Goal: Transaction & Acquisition: Download file/media

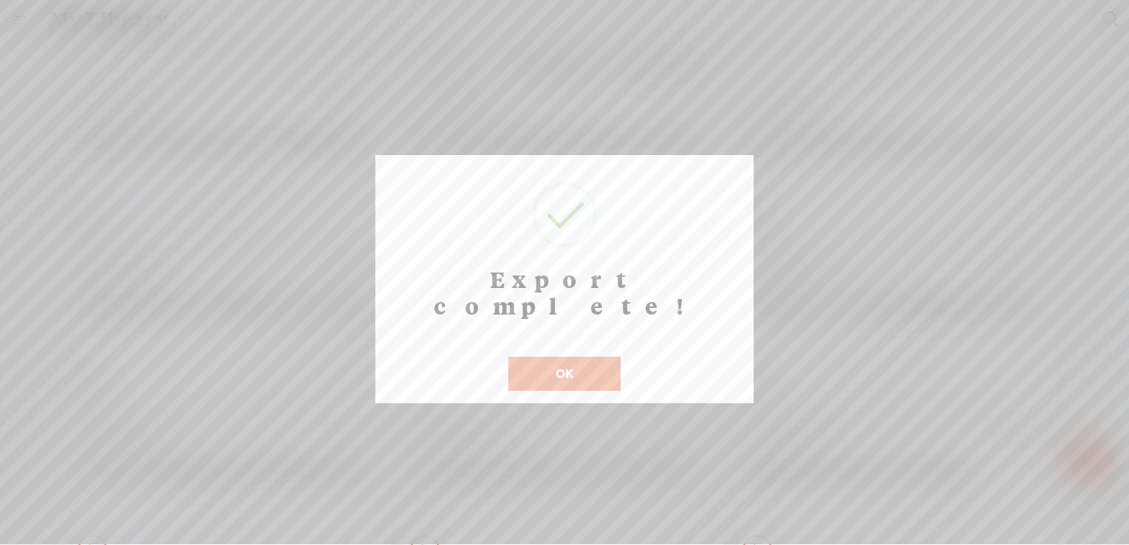
click at [571, 357] on button "OK" at bounding box center [564, 374] width 112 height 34
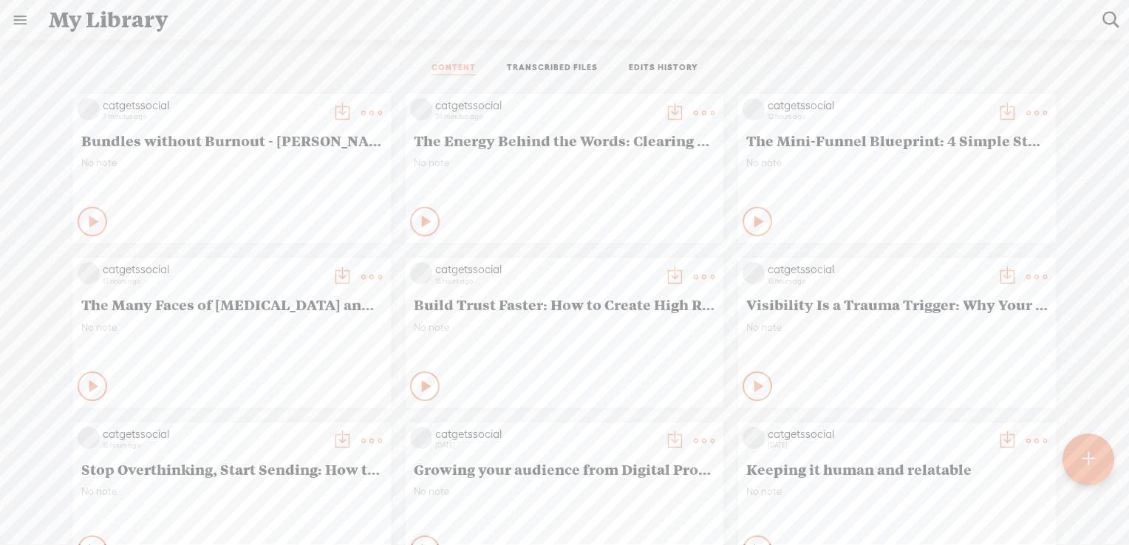
click at [361, 123] on t at bounding box center [371, 113] width 21 height 21
click at [284, 428] on link "Download as..." at bounding box center [290, 429] width 148 height 34
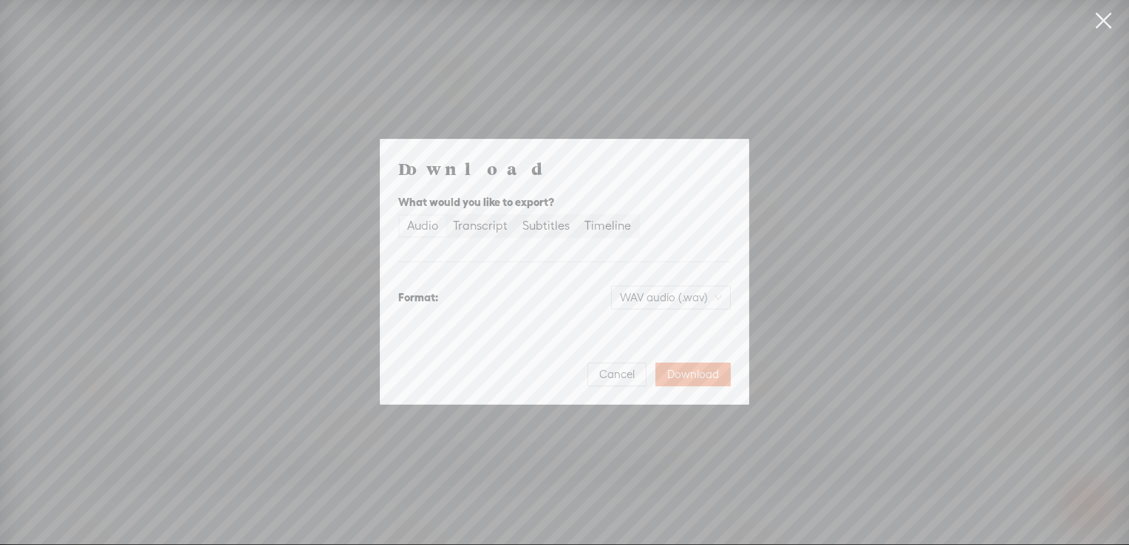
click at [429, 228] on div "Audio" at bounding box center [422, 226] width 31 height 21
click at [400, 216] on input "Audio" at bounding box center [400, 216] width 0 height 0
click at [685, 375] on span "Download" at bounding box center [693, 374] width 52 height 15
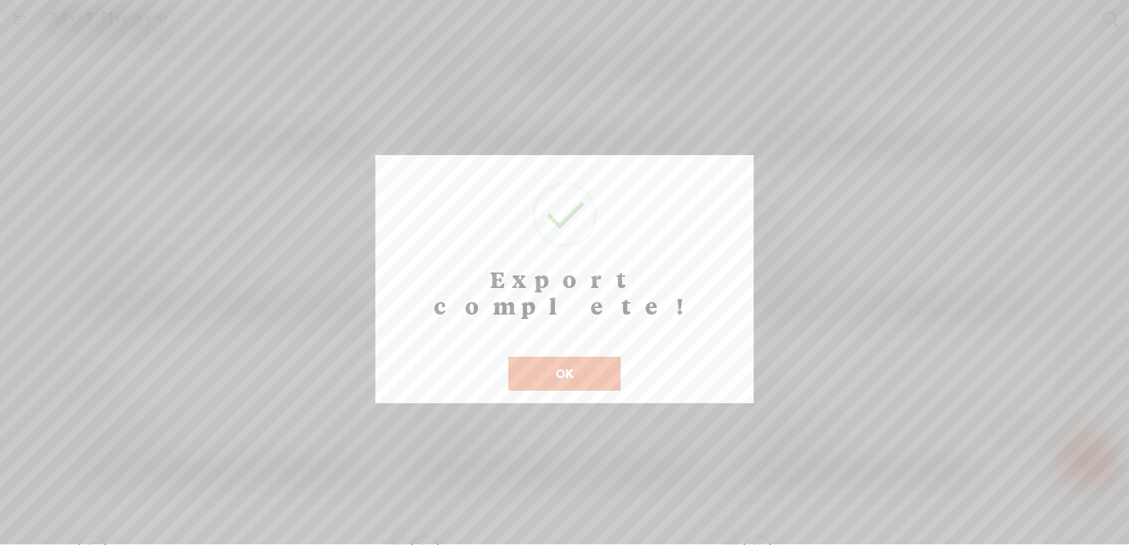
click at [531, 357] on button "OK" at bounding box center [564, 374] width 112 height 34
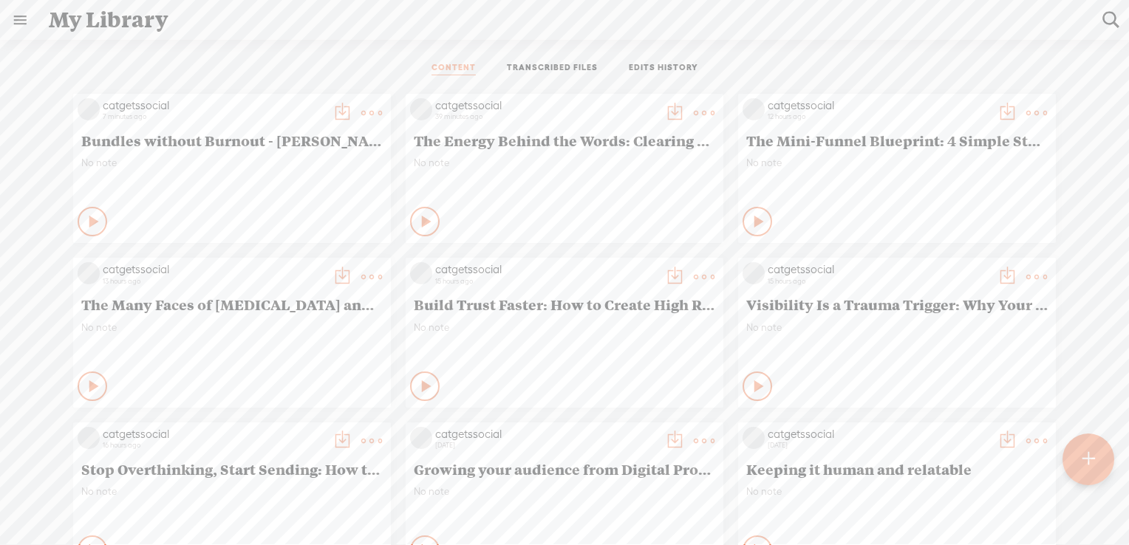
click at [361, 123] on t at bounding box center [371, 113] width 21 height 21
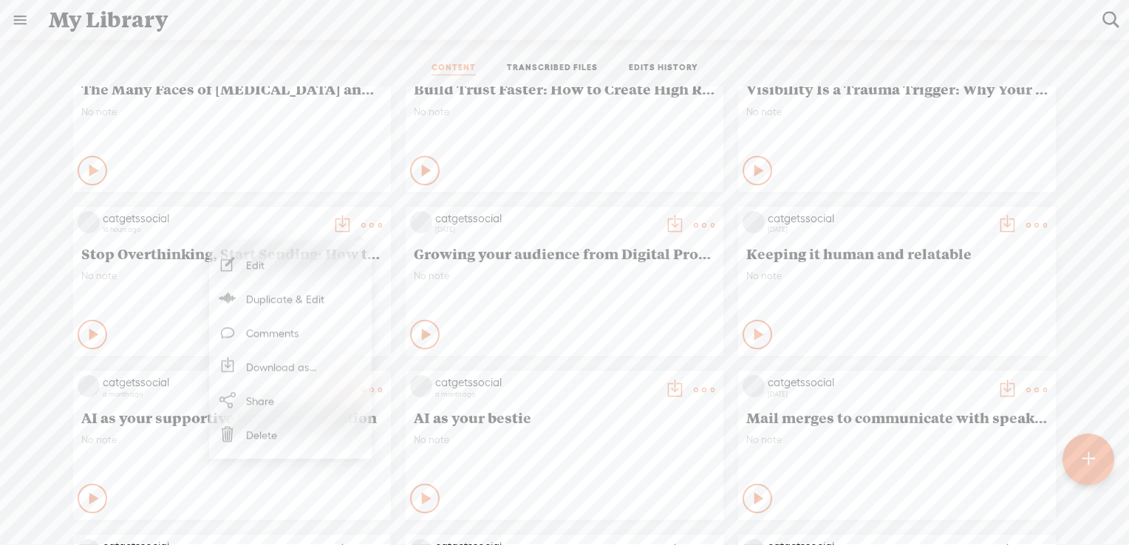
scroll to position [232, 0]
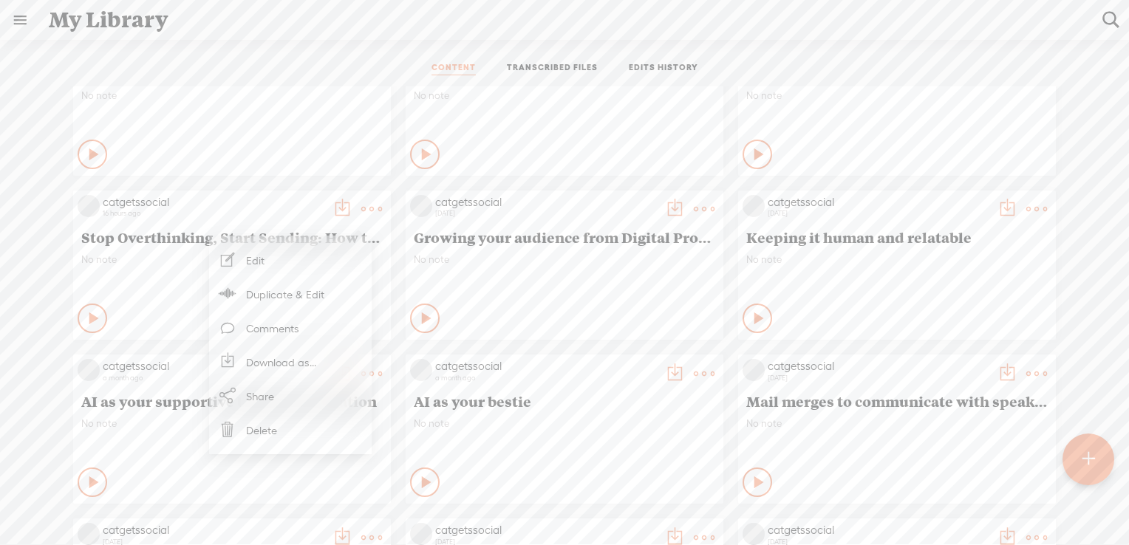
click at [271, 365] on link "Download as..." at bounding box center [290, 362] width 148 height 34
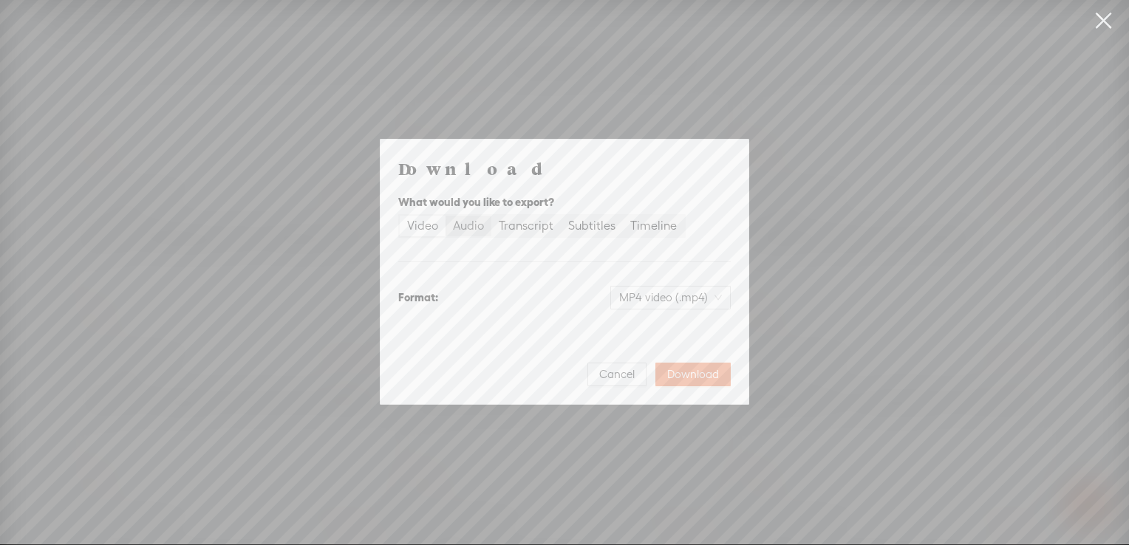
click at [477, 225] on div "Audio" at bounding box center [468, 226] width 31 height 21
click at [446, 216] on input "Audio" at bounding box center [446, 216] width 0 height 0
click at [686, 373] on span "Download" at bounding box center [693, 374] width 52 height 15
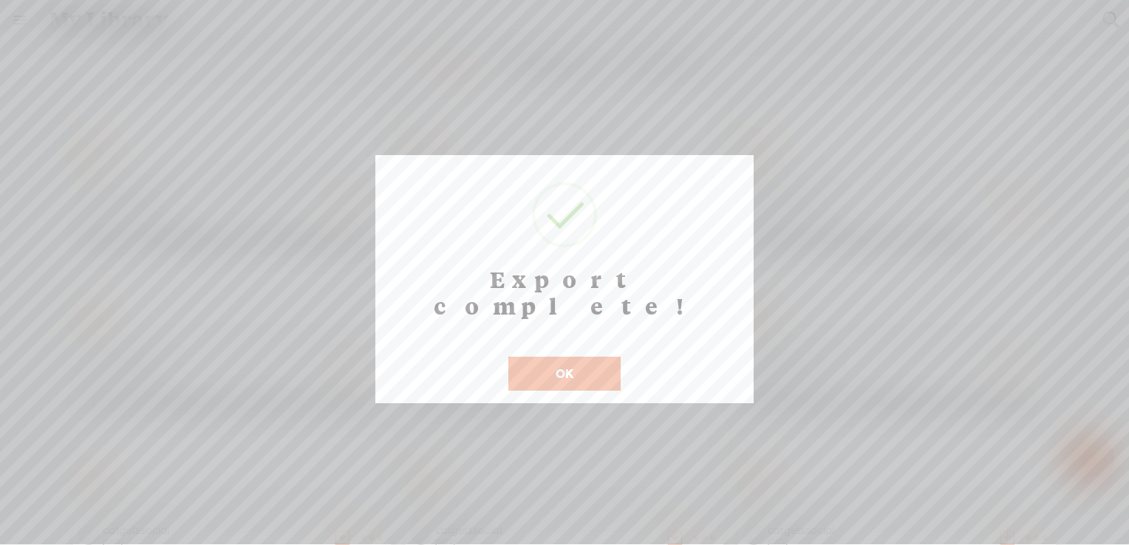
click at [548, 357] on button "OK" at bounding box center [564, 374] width 112 height 34
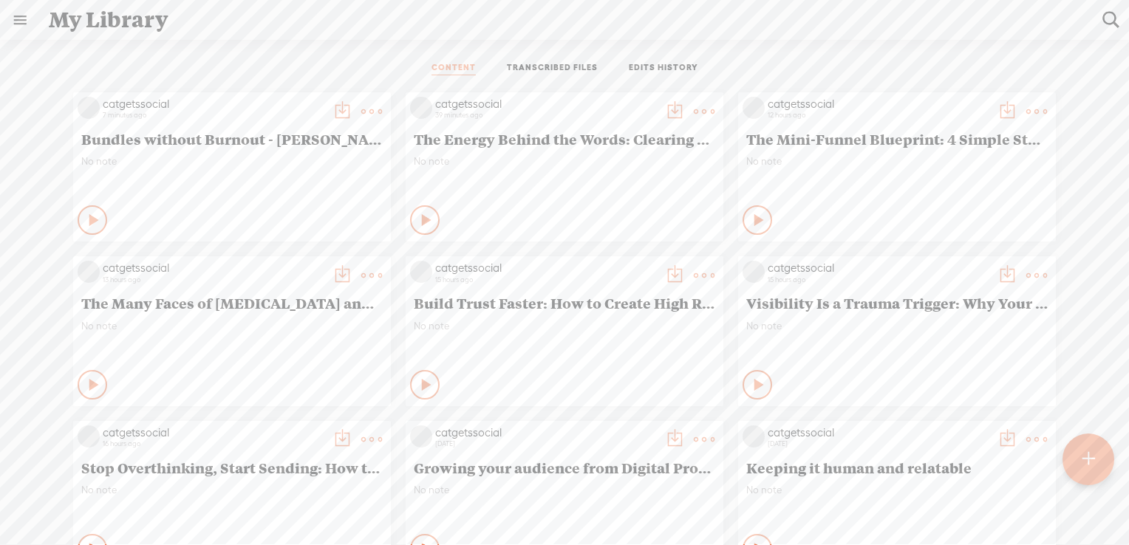
scroll to position [0, 0]
click at [361, 123] on t at bounding box center [371, 113] width 21 height 21
click at [295, 424] on link "Download as..." at bounding box center [290, 429] width 148 height 34
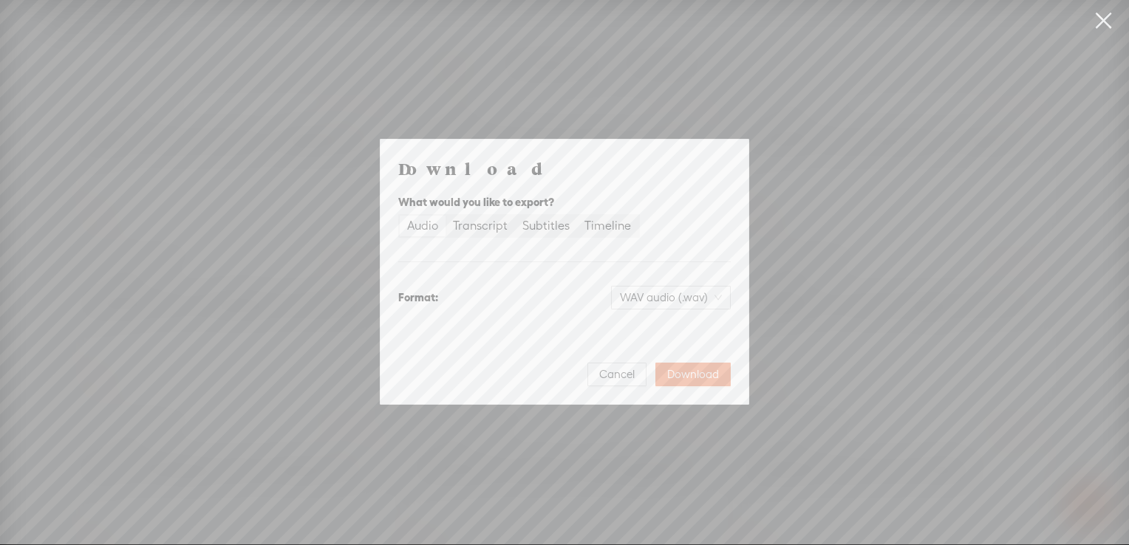
click at [425, 225] on div "Audio" at bounding box center [422, 226] width 31 height 21
click at [400, 216] on input "Audio" at bounding box center [400, 216] width 0 height 0
click at [692, 378] on span "Download" at bounding box center [693, 374] width 52 height 15
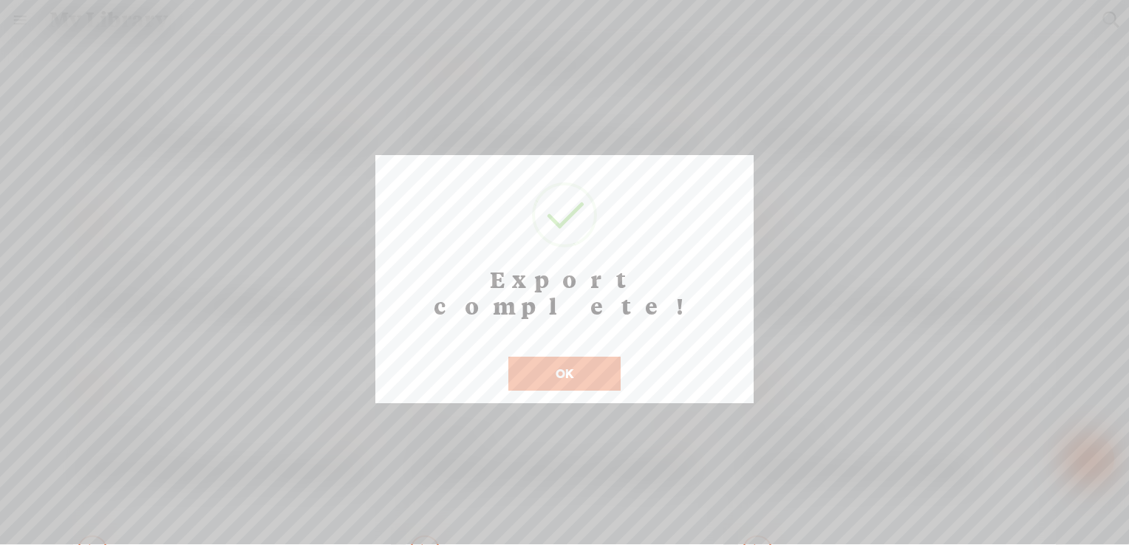
click at [560, 357] on button "OK" at bounding box center [564, 374] width 112 height 34
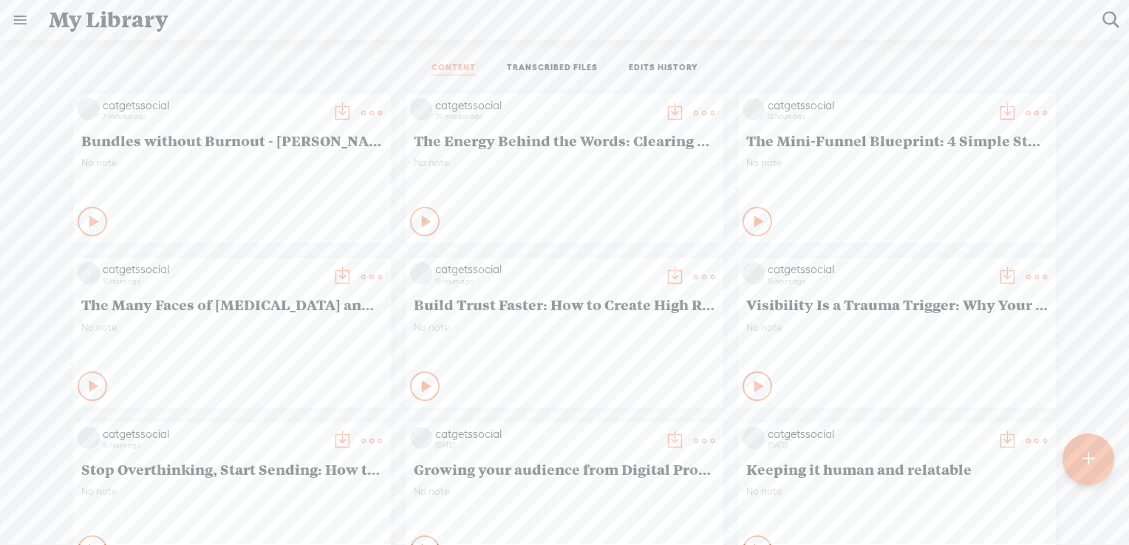
click at [382, 108] on t at bounding box center [371, 113] width 21 height 21
click at [931, 263] on link "Download as..." at bounding box center [955, 264] width 148 height 34
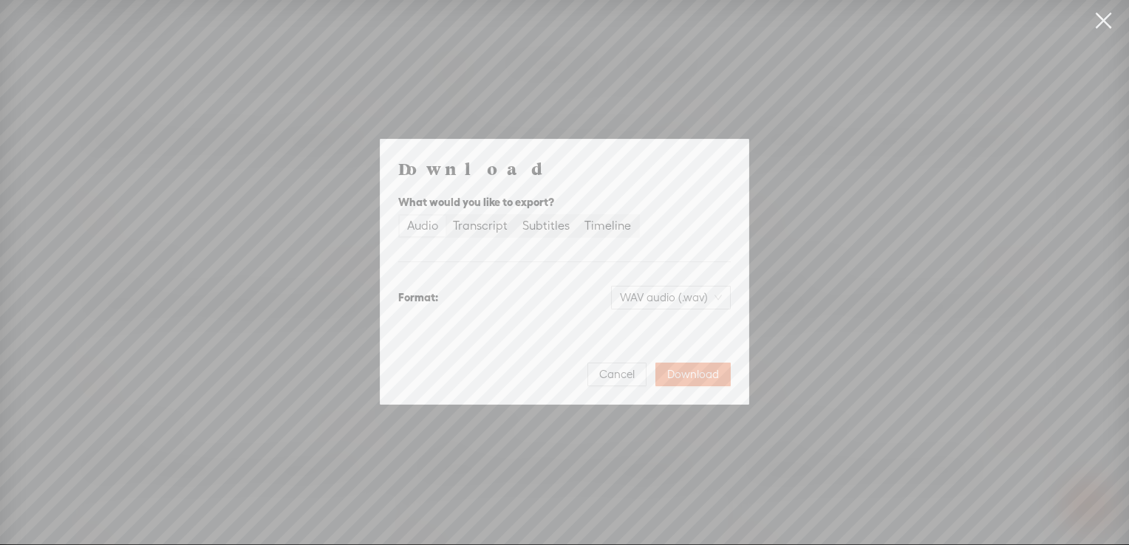
click at [423, 222] on div "Audio" at bounding box center [422, 226] width 31 height 21
click at [400, 216] on input "Audio" at bounding box center [400, 216] width 0 height 0
click at [692, 368] on span "Download" at bounding box center [693, 374] width 52 height 15
